Goal: Task Accomplishment & Management: Complete application form

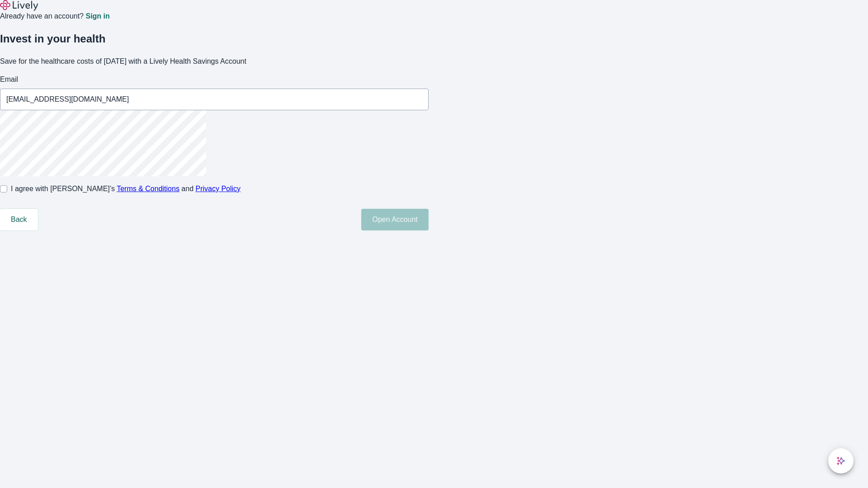
click at [7, 193] on input "I agree with Lively’s Terms & Conditions and Privacy Policy" at bounding box center [3, 188] width 7 height 7
checkbox input "true"
click at [428, 231] on button "Open Account" at bounding box center [394, 220] width 67 height 22
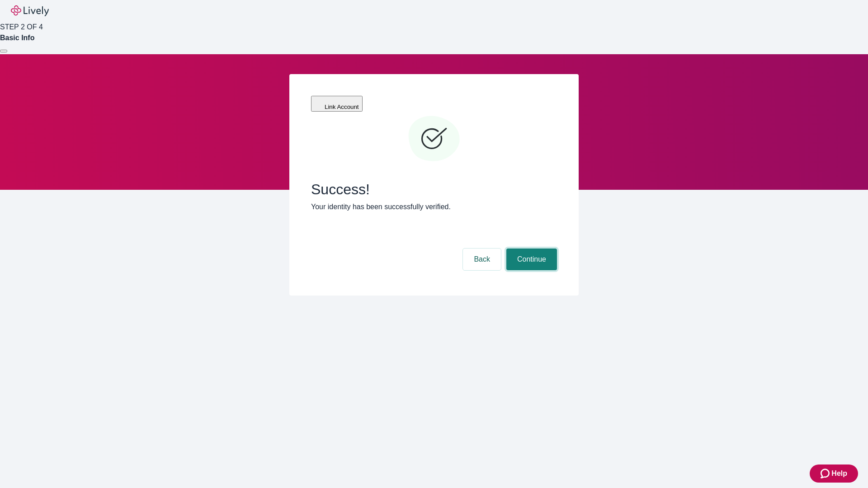
click at [530, 249] on button "Continue" at bounding box center [531, 260] width 51 height 22
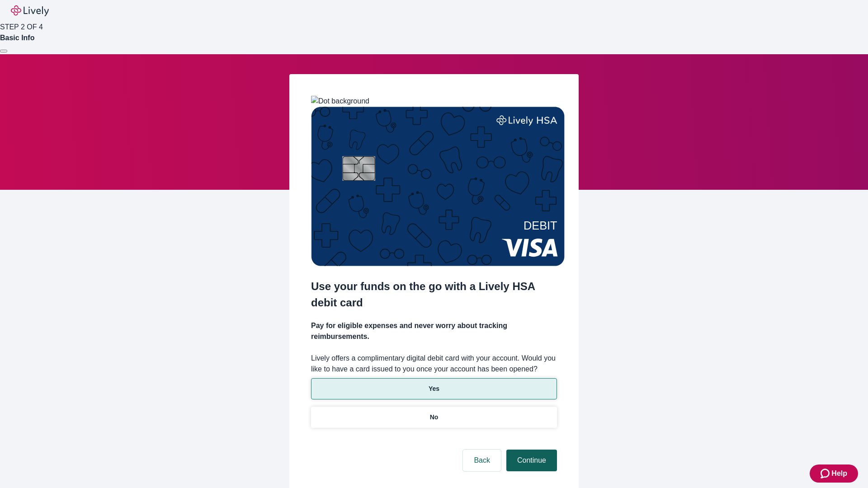
click at [433, 384] on p "Yes" at bounding box center [433, 388] width 11 height 9
click at [530, 450] on button "Continue" at bounding box center [531, 461] width 51 height 22
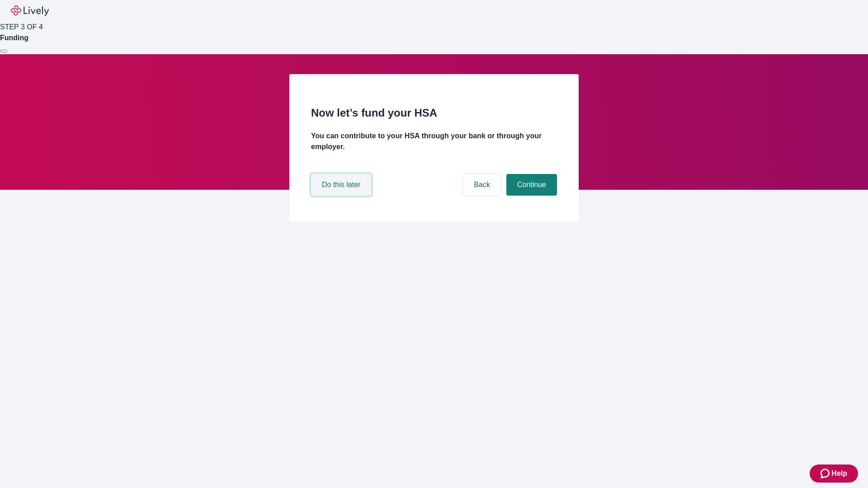
click at [342, 196] on button "Do this later" at bounding box center [341, 185] width 60 height 22
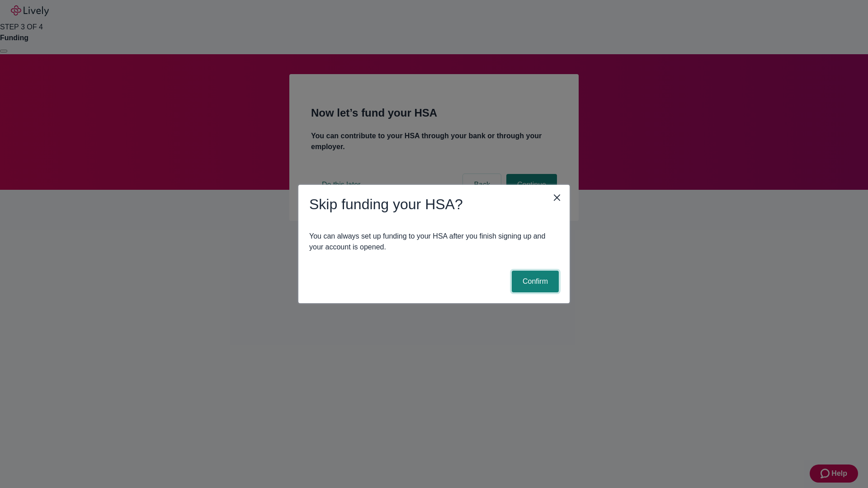
click at [534, 282] on button "Confirm" at bounding box center [535, 282] width 47 height 22
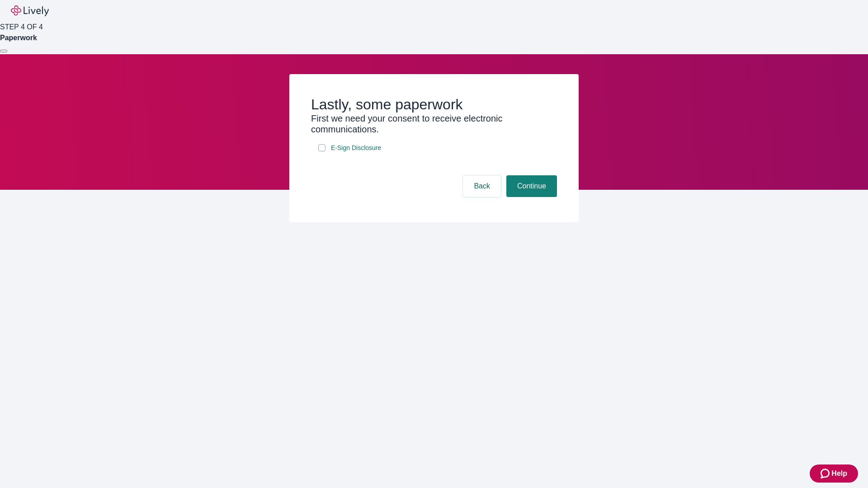
click at [322, 151] on input "E-Sign Disclosure" at bounding box center [321, 147] width 7 height 7
checkbox input "true"
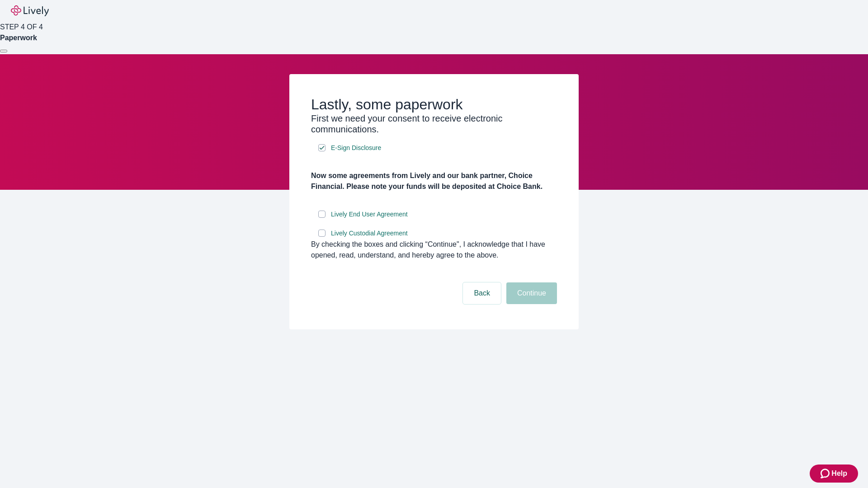
click at [322, 218] on input "Lively End User Agreement" at bounding box center [321, 214] width 7 height 7
checkbox input "true"
click at [322, 237] on input "Lively Custodial Agreement" at bounding box center [321, 233] width 7 height 7
checkbox input "true"
click at [530, 304] on button "Continue" at bounding box center [531, 293] width 51 height 22
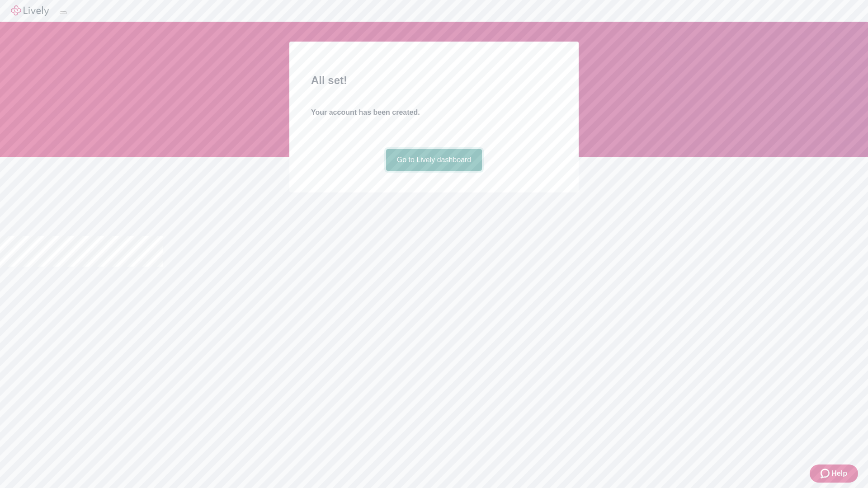
click at [433, 171] on link "Go to Lively dashboard" at bounding box center [434, 160] width 96 height 22
